Goal: Complete application form

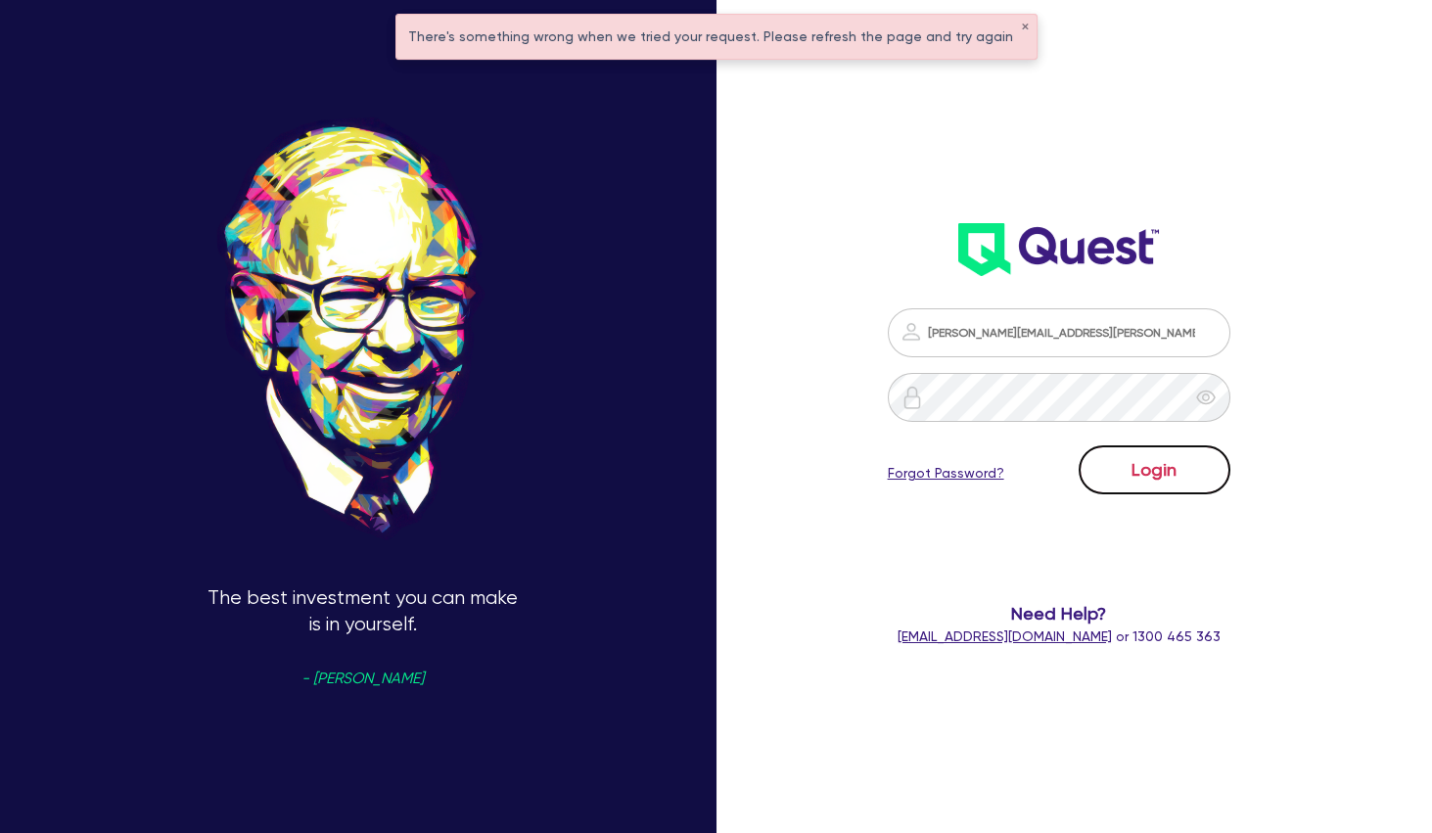
click at [1152, 449] on button "Login" at bounding box center [1155, 470] width 152 height 49
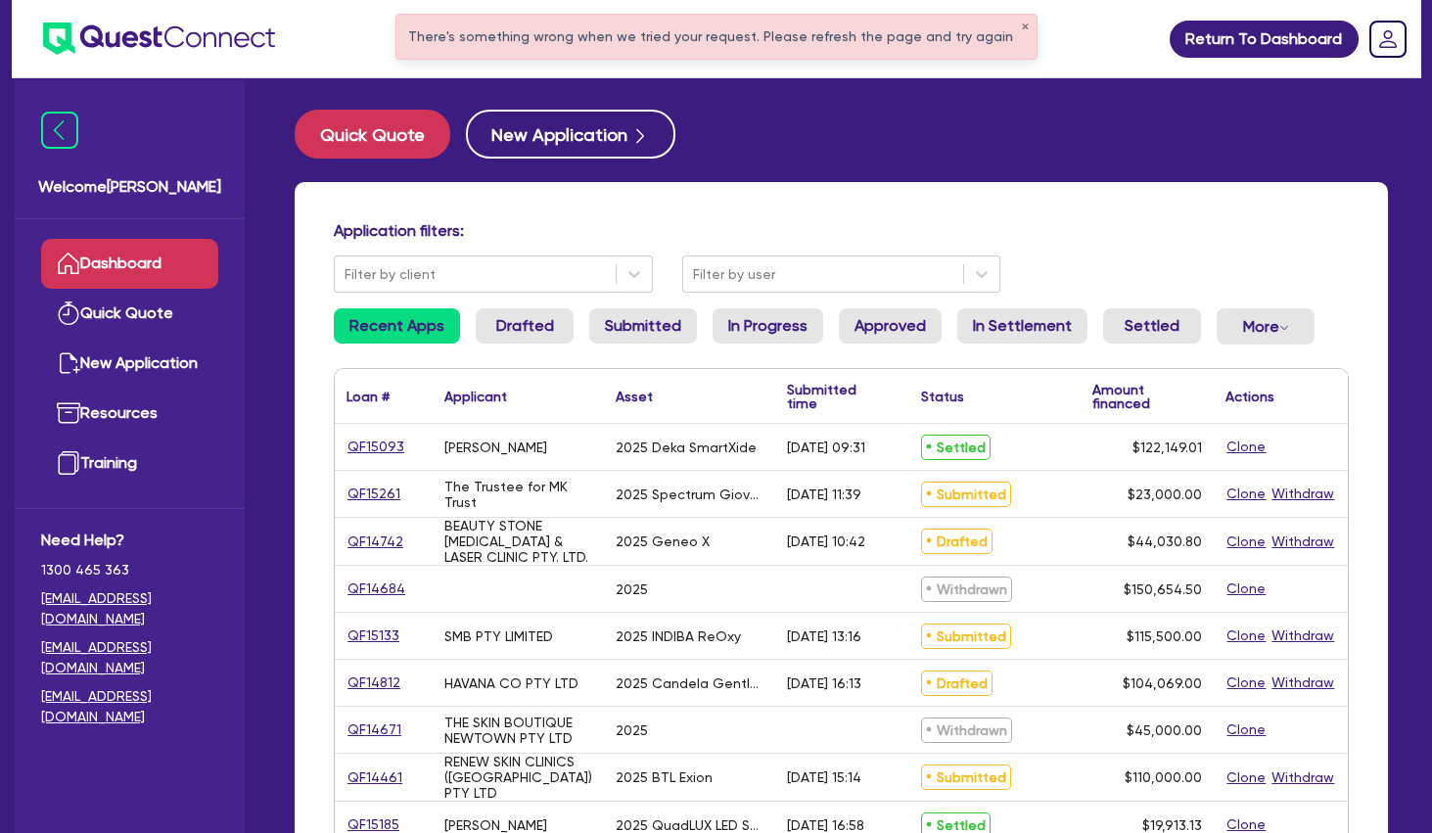
click at [1000, 27] on div "There's something wrong when we tried your request. Please refresh the page and…" at bounding box center [717, 37] width 640 height 44
click at [1021, 28] on button "✕" at bounding box center [1025, 28] width 8 height 10
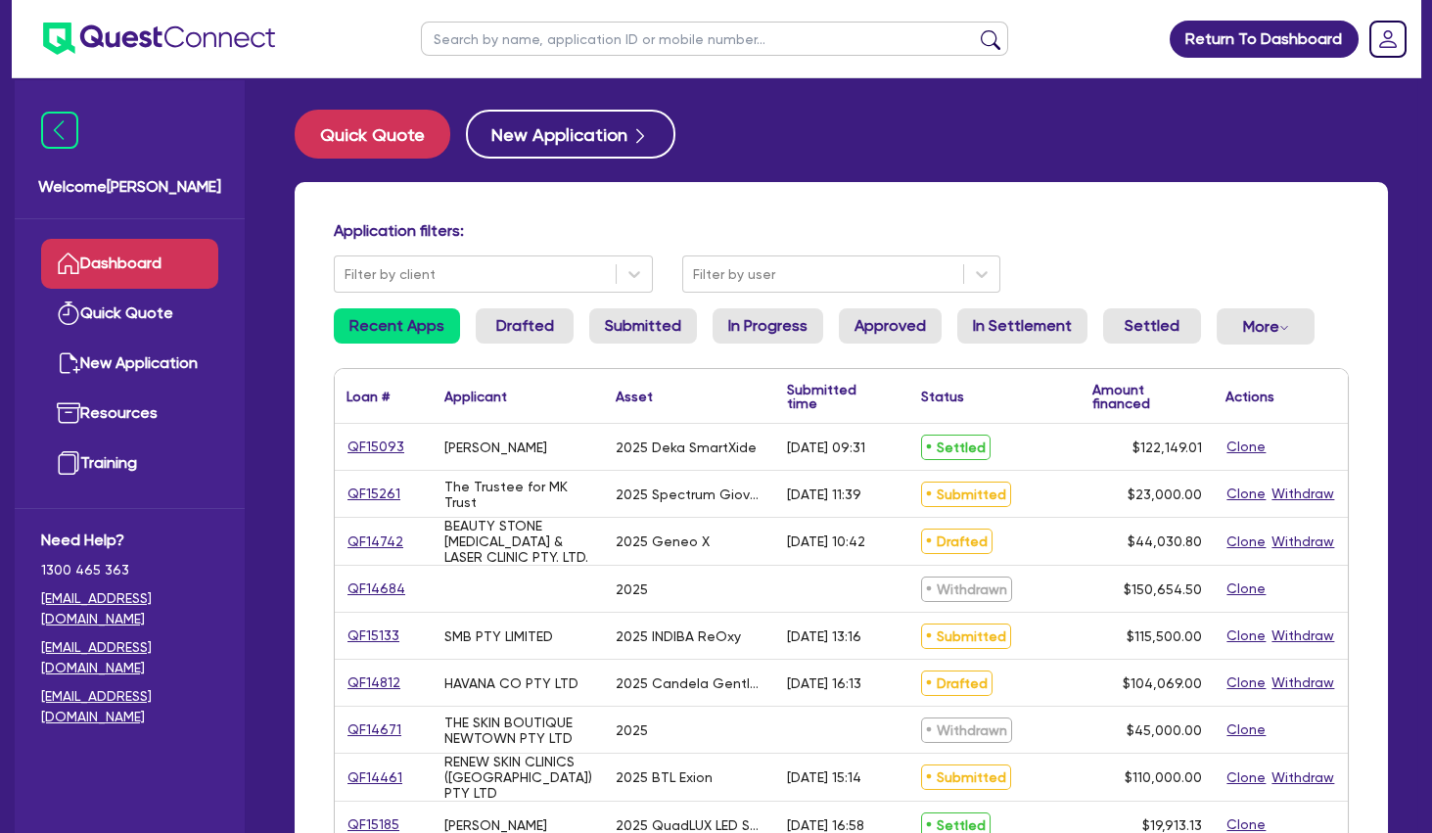
click at [948, 46] on input "text" at bounding box center [714, 39] width 587 height 34
type input "[PERSON_NAME]"
click at [975, 29] on button "submit" at bounding box center [990, 42] width 31 height 27
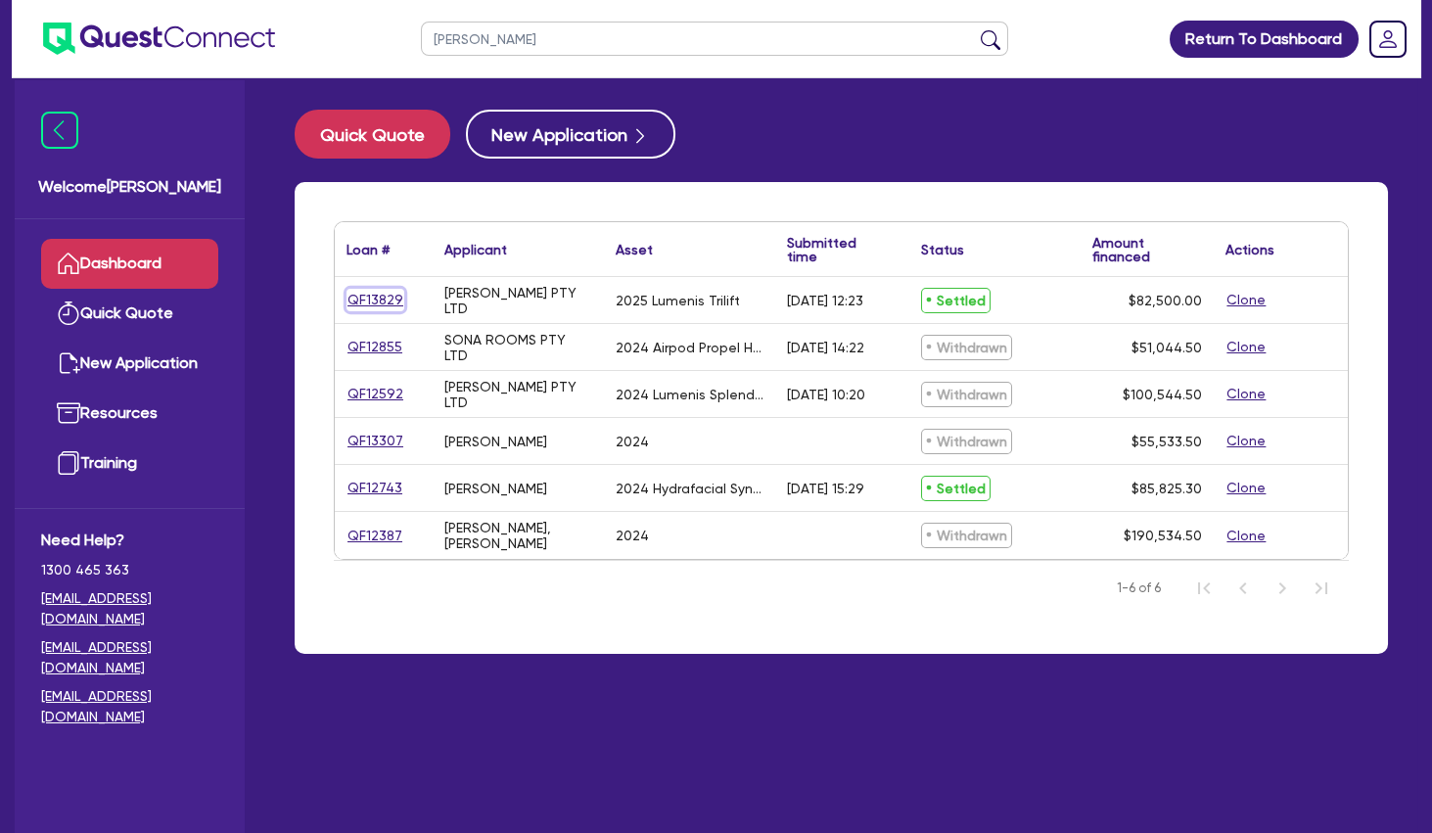
click at [382, 296] on link "QF13829" at bounding box center [376, 300] width 58 height 23
select select "TERTIARY_ASSETS"
select select "BEAUTY_EQUIPMENT"
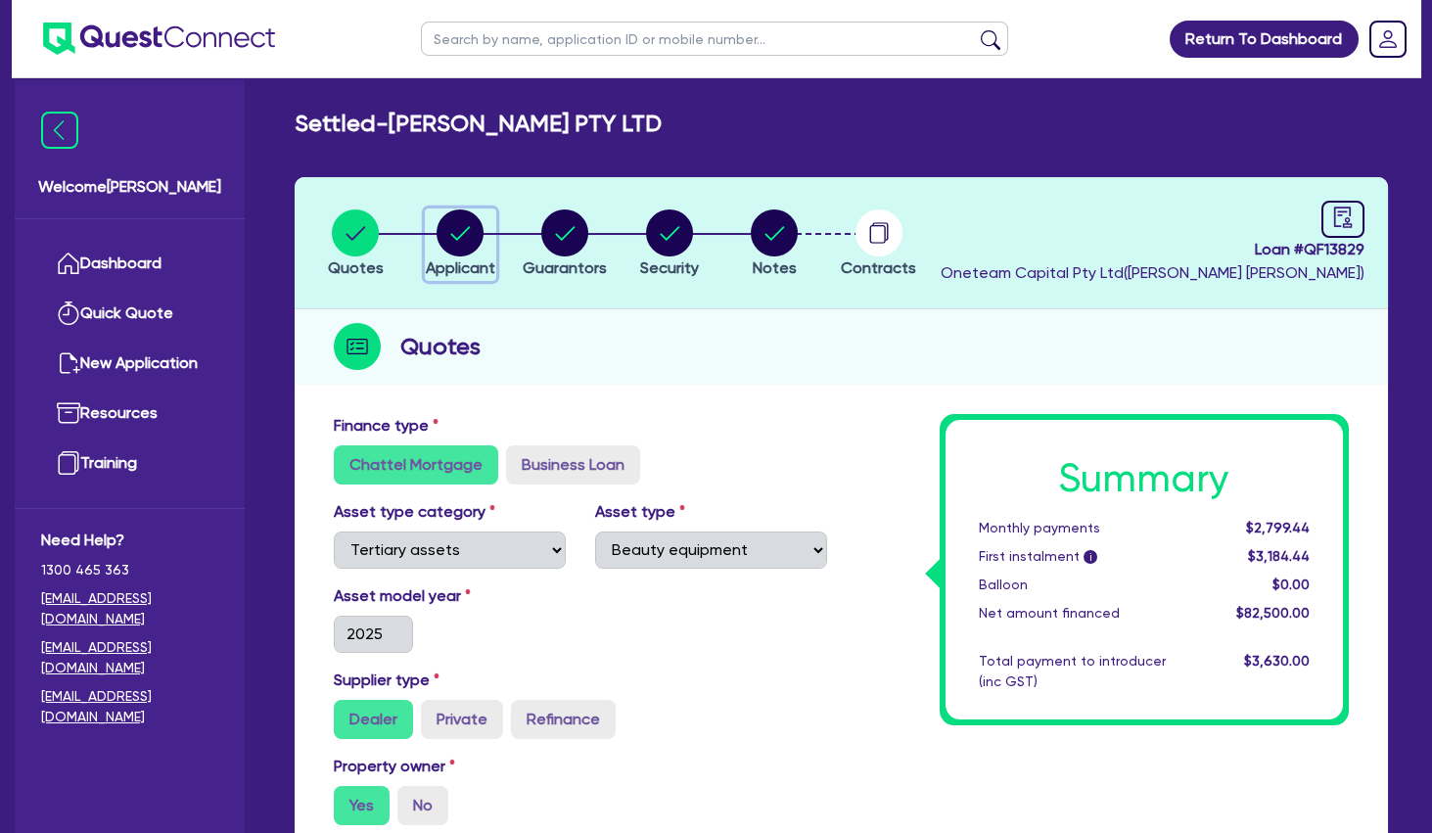
click at [463, 238] on circle "button" at bounding box center [460, 233] width 47 height 47
select select "COMPANY"
select select "HEALTH_BEAUTY"
select select "HAIR_BEAUTY_SALONS"
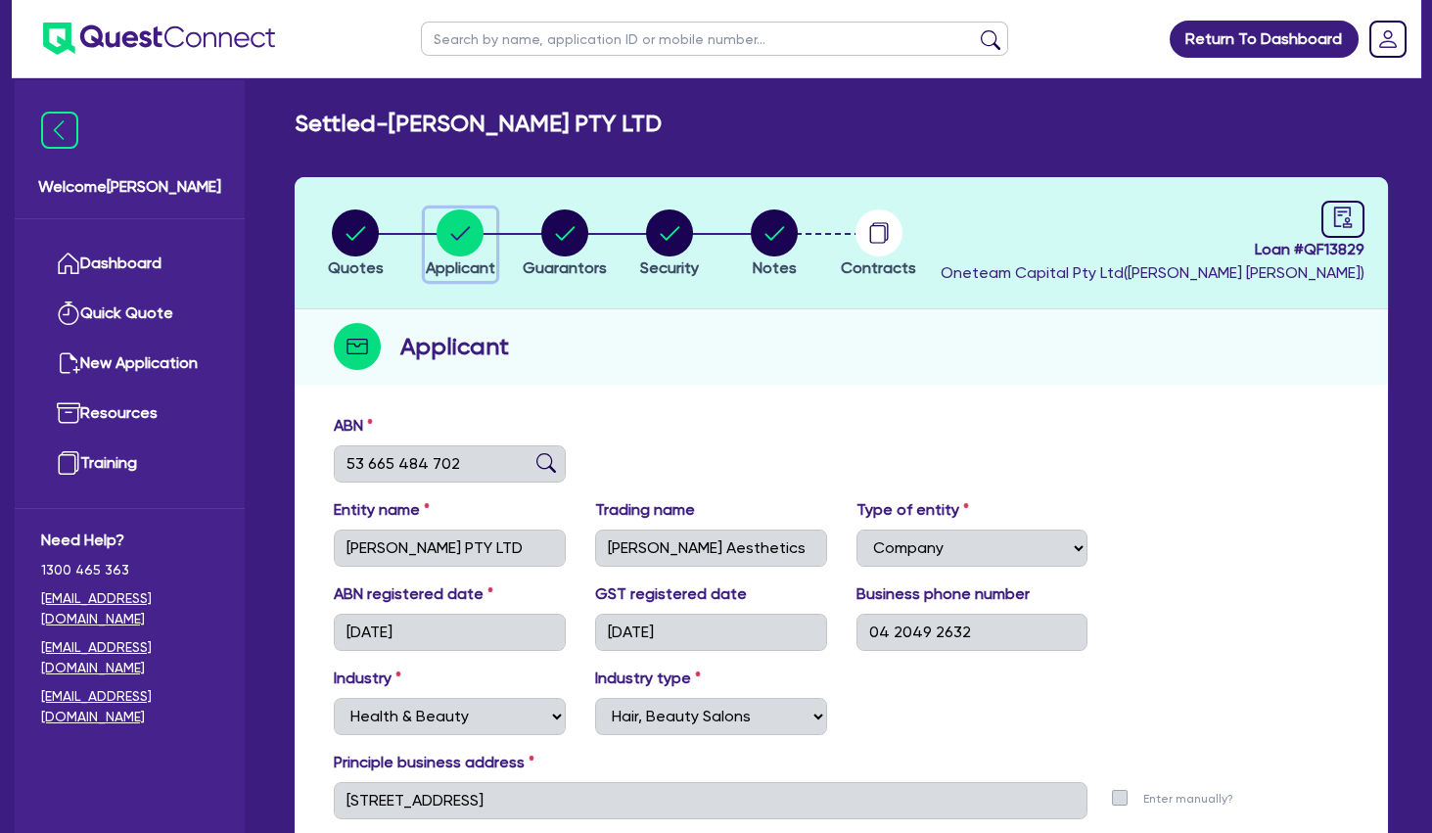
scroll to position [204, 0]
